Goal: Transaction & Acquisition: Obtain resource

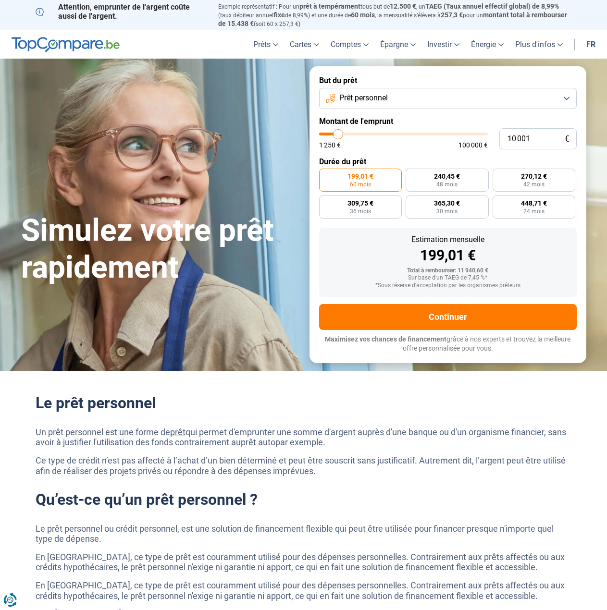
click at [370, 433] on p "Un prêt personnel est une forme de prêt qui permet d'emprunter une somme d'arge…" at bounding box center [304, 437] width 536 height 21
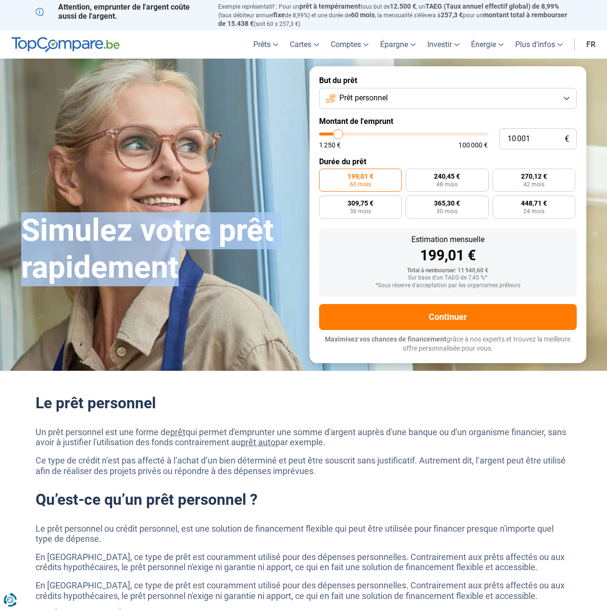
drag, startPoint x: 84, startPoint y: 266, endPoint x: 1, endPoint y: 223, distance: 92.8
click at [1, 223] on section "Simulez votre prêt rapidement Simulez votre prêt rapidement But du prêt Prêt pe…" at bounding box center [303, 215] width 607 height 312
click at [25, 221] on h1 "Simulez votre prêt rapidement" at bounding box center [159, 249] width 277 height 74
drag, startPoint x: 27, startPoint y: 224, endPoint x: 195, endPoint y: 268, distance: 173.3
click at [195, 268] on h1 "Simulez votre prêt rapidement" at bounding box center [159, 249] width 277 height 74
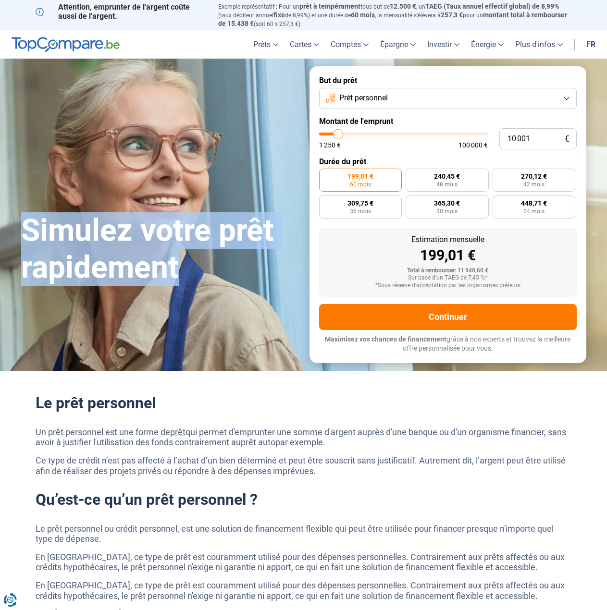
click at [196, 268] on h1 "Simulez votre prêt rapidement" at bounding box center [159, 249] width 277 height 74
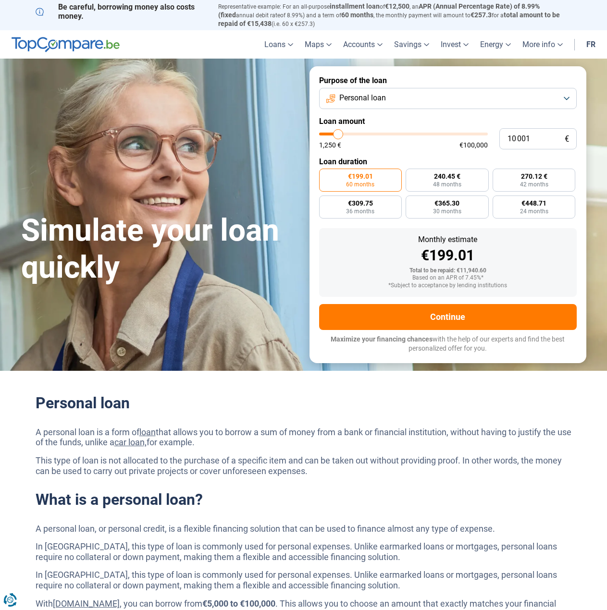
click at [273, 427] on font "that allows you to borrow a sum of money from a bank or financial institution, …" at bounding box center [304, 437] width 536 height 21
drag, startPoint x: 492, startPoint y: 347, endPoint x: 325, endPoint y: 340, distance: 167.8
click at [325, 340] on p "Maximize your financing chances with the help of our experts and find the best …" at bounding box center [448, 344] width 258 height 19
click at [331, 341] on font "Maximize your financing chances" at bounding box center [382, 339] width 102 height 8
drag, startPoint x: 329, startPoint y: 339, endPoint x: 501, endPoint y: 351, distance: 172.4
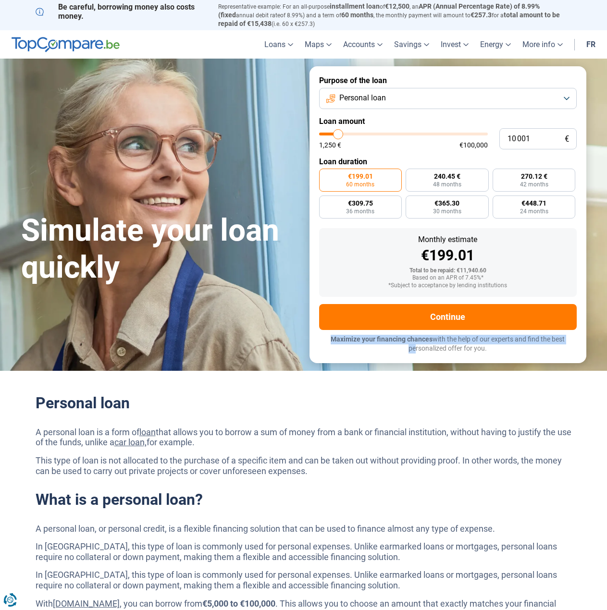
click at [450, 351] on p "Maximize your financing chances with the help of our experts and find the best …" at bounding box center [448, 344] width 258 height 19
drag, startPoint x: 501, startPoint y: 351, endPoint x: 511, endPoint y: 352, distance: 10.6
click at [511, 352] on form "Purpose of the loan Personal loan Loan amount 10 001 € 1,250 € €100,000 Loan du…" at bounding box center [447, 214] width 277 height 296
click at [512, 352] on form "Purpose of the loan Personal loan Loan amount 10 001 € 1,250 € €100,000 Loan du…" at bounding box center [447, 214] width 277 height 296
click at [545, 97] on button "Personal loan" at bounding box center [448, 98] width 258 height 21
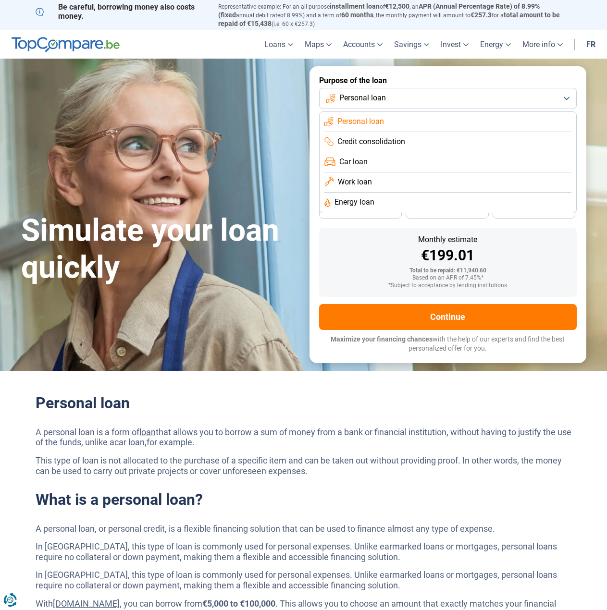
click at [545, 97] on button "Personal loan" at bounding box center [448, 98] width 258 height 21
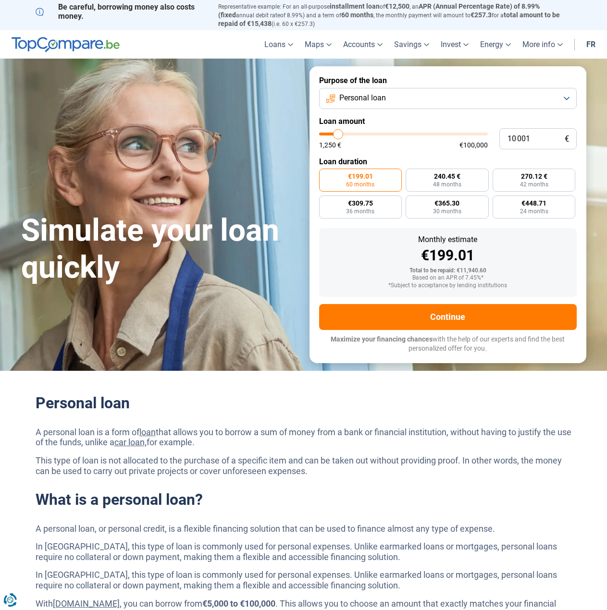
click at [524, 92] on button "Personal loan" at bounding box center [448, 98] width 258 height 21
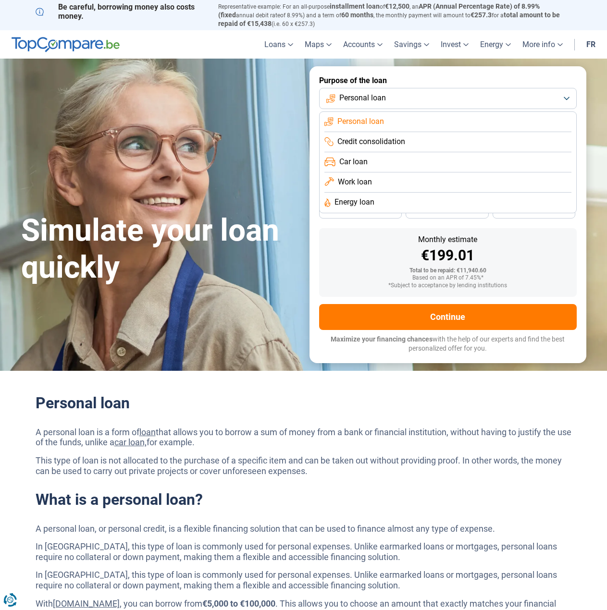
click at [318, 89] on form "Purpose of the loan Personal loan Personal loan Credit consolidation Car loan W…" at bounding box center [447, 214] width 277 height 296
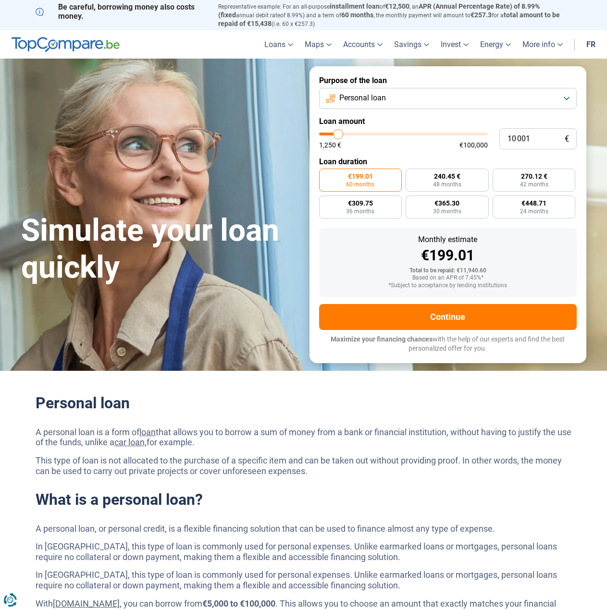
click at [501, 108] on form "Purpose of the loan Personal loan Loan amount 10 001 € 1,250 € €100,000 Loan du…" at bounding box center [447, 214] width 277 height 296
click at [503, 104] on button "Personal loan" at bounding box center [448, 98] width 258 height 21
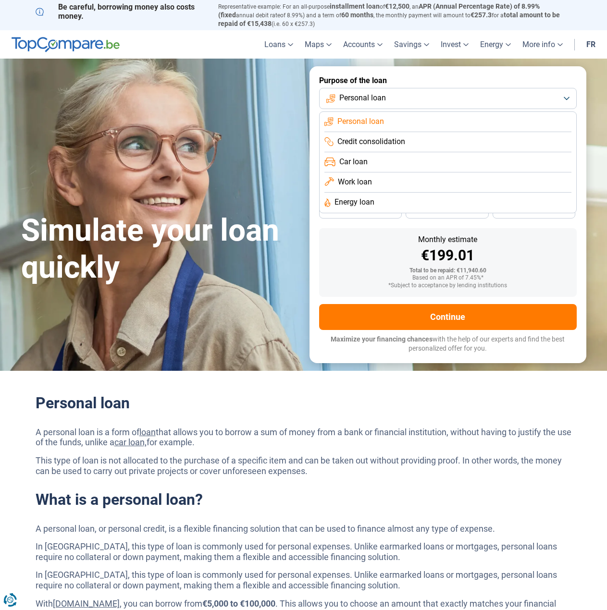
click at [504, 98] on button "Personal loan" at bounding box center [448, 98] width 258 height 21
